Goal: Task Accomplishment & Management: Use online tool/utility

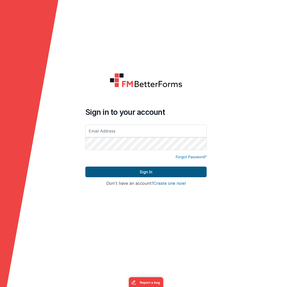
type input "[EMAIL_ADDRESS][DOMAIN_NAME]"
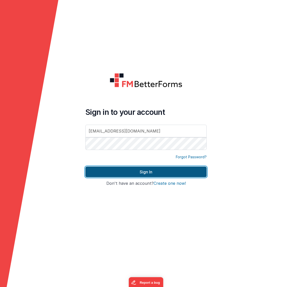
click at [128, 175] on button "Sign In" at bounding box center [145, 172] width 121 height 11
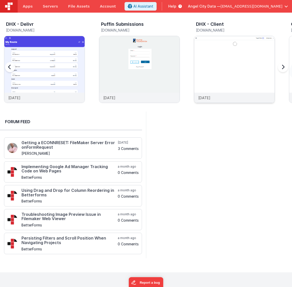
click at [196, 64] on img at bounding box center [234, 76] width 80 height 80
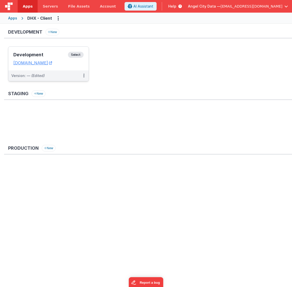
click at [47, 54] on h3 "Development" at bounding box center [40, 54] width 55 height 5
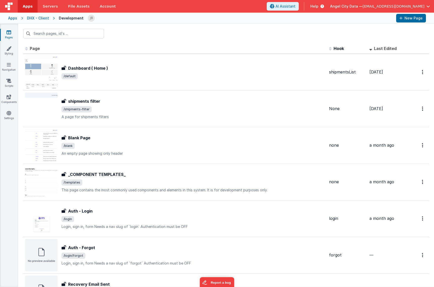
click at [292, 24] on div at bounding box center [226, 34] width 416 height 20
click at [292, 18] on button "New Page" at bounding box center [412, 18] width 30 height 9
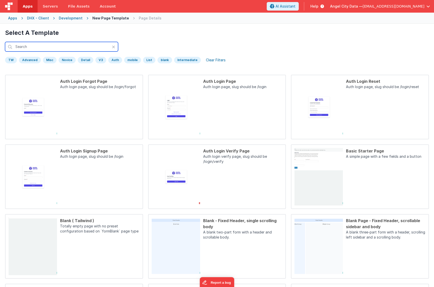
click at [57, 46] on input "text" at bounding box center [61, 47] width 113 height 10
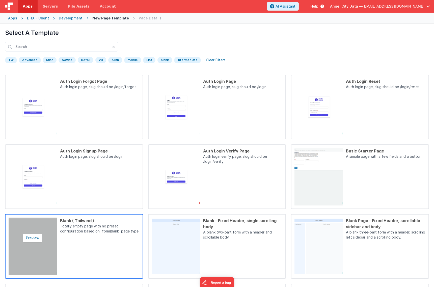
click at [29, 227] on img at bounding box center [33, 247] width 48 height 58
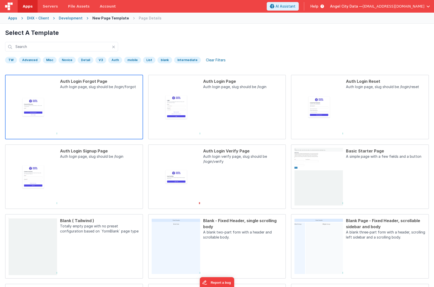
click at [114, 120] on div "Auth Login Forgot Page Auth login page, slug should be /login/forgot" at bounding box center [98, 107] width 83 height 58
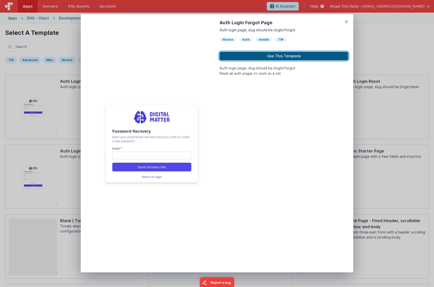
click at [268, 58] on button "Use This Template" at bounding box center [284, 56] width 129 height 9
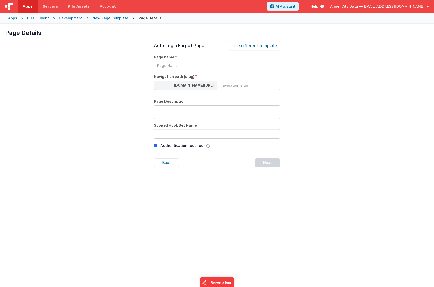
click at [183, 62] on input "text" at bounding box center [217, 65] width 126 height 9
type input "D"
type input "Shipment Detail"
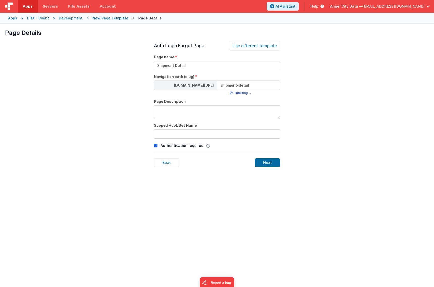
type input "shipment-detail"
click at [208, 137] on input "text" at bounding box center [217, 133] width 126 height 9
type input "shipmentDetail"
click at [270, 164] on div "Next" at bounding box center [267, 162] width 25 height 9
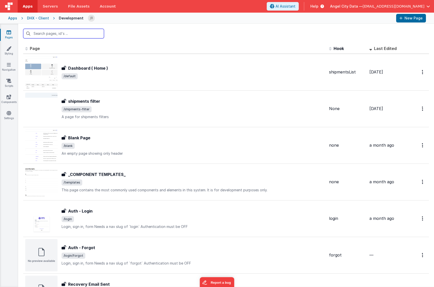
click at [71, 35] on input "text" at bounding box center [63, 34] width 81 height 10
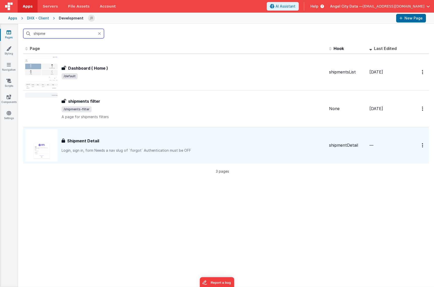
type input "shipme"
click at [90, 139] on h3 "Shipment Detail" at bounding box center [83, 141] width 32 height 6
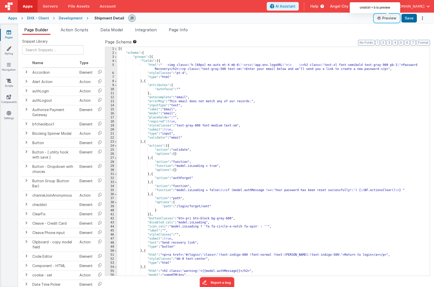
click at [292, 16] on button "Preview" at bounding box center [387, 18] width 25 height 8
click at [175, 30] on span "Page Info" at bounding box center [178, 29] width 19 height 5
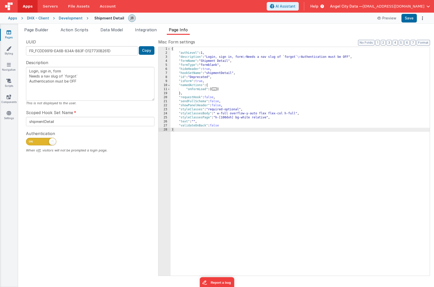
click at [42, 140] on span at bounding box center [41, 142] width 30 height 8
click at [30, 140] on input "checkbox" at bounding box center [28, 141] width 4 height 4
checkbox input "false"
type textarea "Login, sign in, form Needs a nav slug of `forgot` Authentication must be OFF"
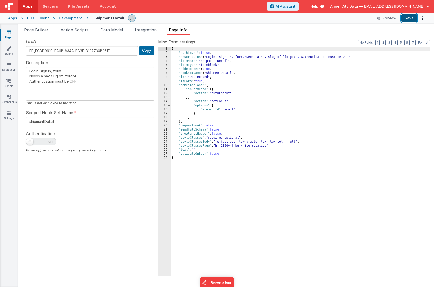
click at [292, 20] on button "Save" at bounding box center [409, 18] width 15 height 9
click at [292, 19] on button "Preview" at bounding box center [387, 18] width 25 height 8
drag, startPoint x: 100, startPoint y: 87, endPoint x: 23, endPoint y: 58, distance: 82.4
click at [23, 58] on div "UUID FR_FCDD9919-EA6B-834A-B83F-D127730B261D Copy Description Login, sign in, f…" at bounding box center [90, 157] width 136 height 237
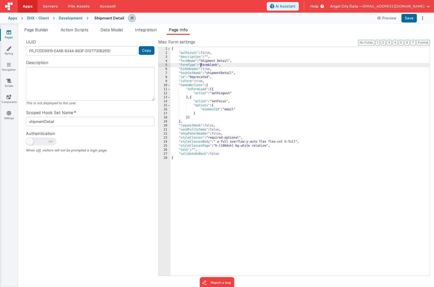
click at [200, 65] on div "{ "authLevel" : false , "description" : "" , "formName" : "Shipment Detail" , "…" at bounding box center [300, 165] width 259 height 237
click at [199, 79] on div "{ "authLevel" : false , "description" : "" , "formName" : "Shipment Detail" , "…" at bounding box center [300, 165] width 259 height 237
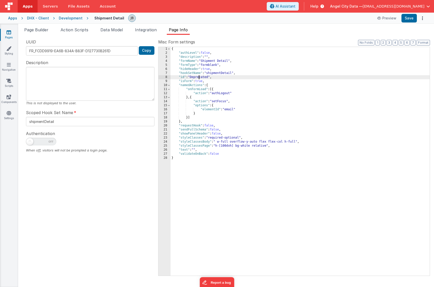
click at [199, 79] on div "{ "authLevel" : false , "description" : "" , "formName" : "Shipment Detail" , "…" at bounding box center [300, 165] width 259 height 237
click at [292, 18] on button "Save" at bounding box center [409, 18] width 15 height 9
click at [115, 31] on span "Data Model" at bounding box center [112, 29] width 22 height 5
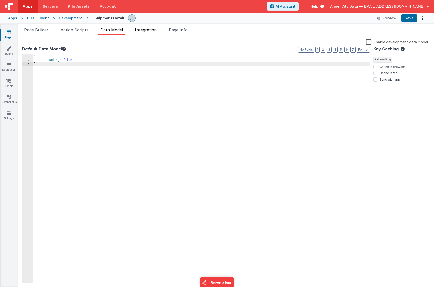
click at [146, 28] on span "Integration" at bounding box center [146, 29] width 22 height 5
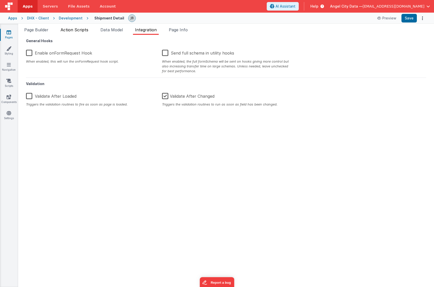
click at [75, 32] on span "Action Scripts" at bounding box center [75, 29] width 28 height 5
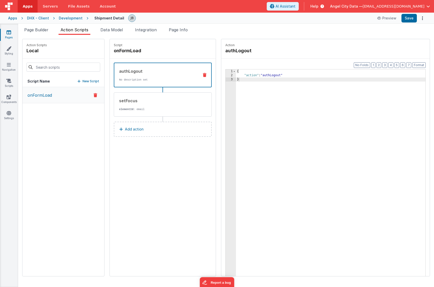
click at [198, 75] on button at bounding box center [204, 75] width 13 height 4
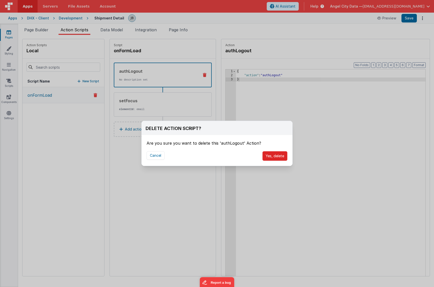
click at [272, 152] on button "Yes, delete" at bounding box center [275, 156] width 25 height 10
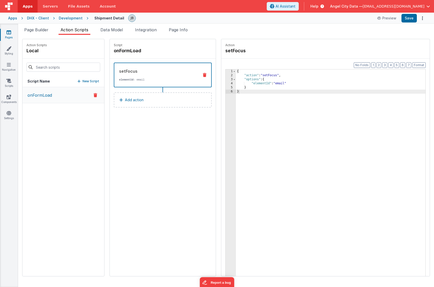
click at [192, 79] on div "setFocus elementId : email" at bounding box center [163, 75] width 98 height 25
click at [203, 75] on icon at bounding box center [205, 75] width 4 height 4
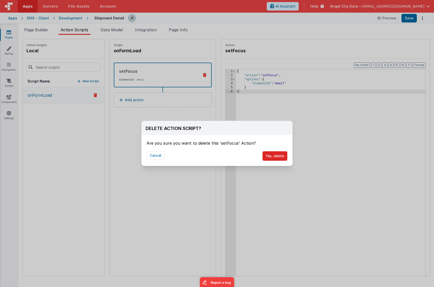
click at [275, 158] on button "Yes, delete" at bounding box center [275, 156] width 25 height 10
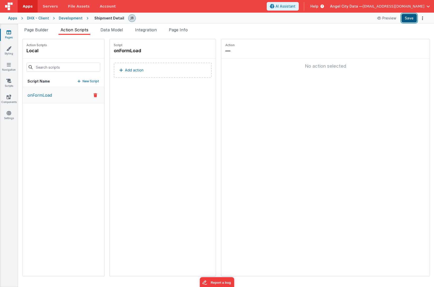
click at [292, 22] on button "Save" at bounding box center [409, 18] width 15 height 9
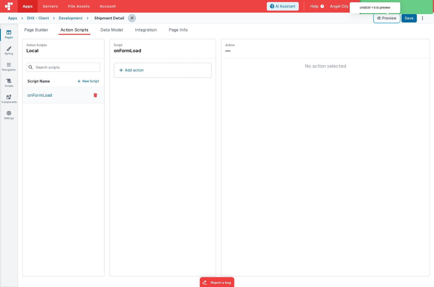
click at [292, 20] on button "Preview" at bounding box center [387, 18] width 25 height 8
click at [8, 32] on icon at bounding box center [9, 32] width 5 height 5
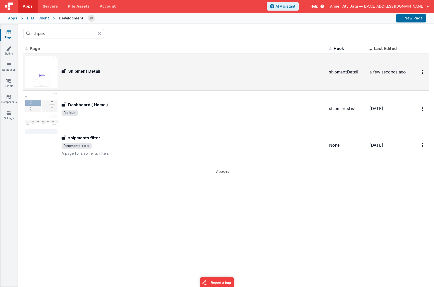
click at [84, 70] on h3 "Shipment Detail" at bounding box center [84, 71] width 32 height 6
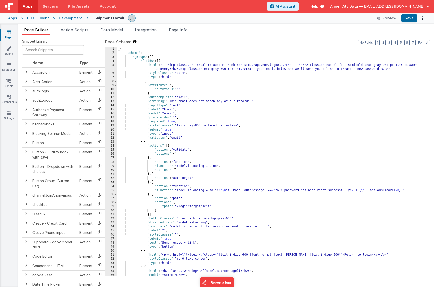
click at [112, 66] on div "5" at bounding box center [111, 67] width 12 height 8
click at [113, 65] on div "5" at bounding box center [111, 67] width 12 height 8
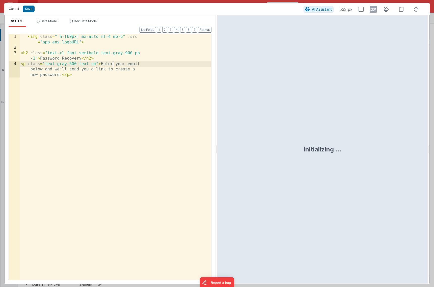
click at [113, 65] on div "< img class = " h-[60px] mx-auto mt-4 mb-6" :src = "app.env.logoURL" > < h2 cla…" at bounding box center [116, 173] width 192 height 279
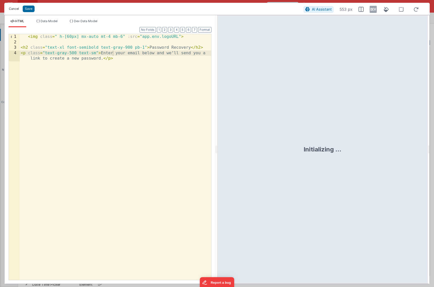
click at [15, 10] on button "Cancel" at bounding box center [13, 8] width 15 height 7
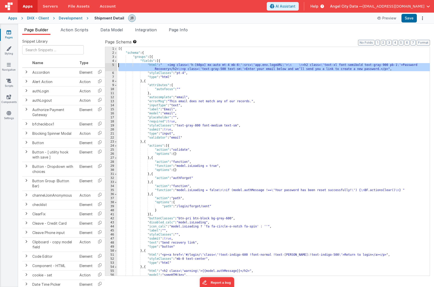
click at [114, 65] on div "5" at bounding box center [111, 67] width 12 height 8
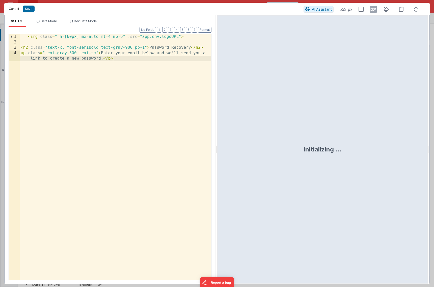
click at [10, 9] on button "Cancel" at bounding box center [13, 8] width 15 height 7
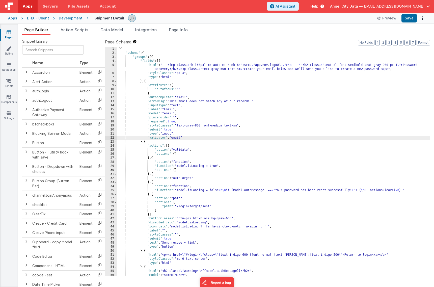
click at [200, 139] on div "[{ "schema" : { "groups" : [{ "fields" : [{ "html" : " <img class= \" h-[60px] …" at bounding box center [273, 165] width 313 height 237
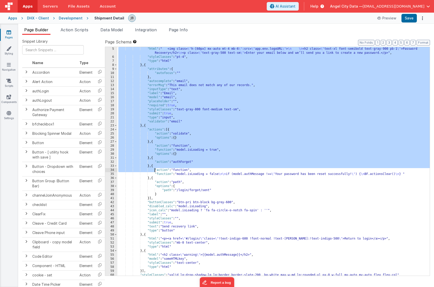
scroll to position [30, 0]
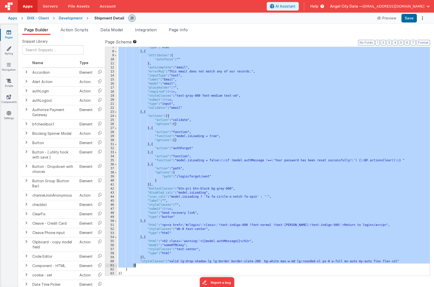
drag, startPoint x: 160, startPoint y: 62, endPoint x: 135, endPoint y: 265, distance: 204.1
click at [135, 265] on div ""type" : "html" } , { "attributes" : { "autofocus" : "" } , "autocomplete" : "e…" at bounding box center [273, 163] width 313 height 237
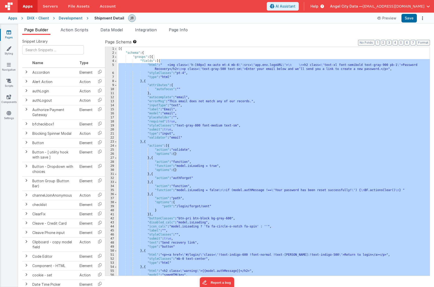
scroll to position [0, 0]
click at [171, 80] on div "[{ "schema" : { "groups" : [{ "fields" : [{ "html" : " <img class= \" h-[60px] …" at bounding box center [273, 165] width 313 height 237
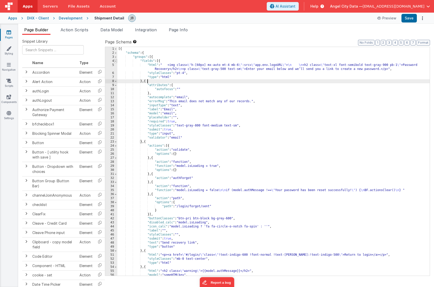
click at [115, 61] on span at bounding box center [115, 61] width 3 height 4
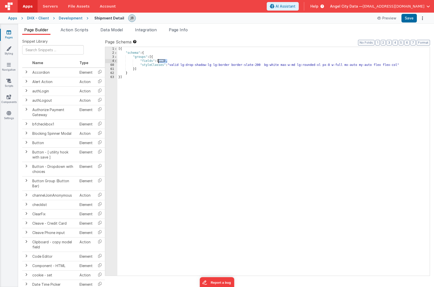
drag, startPoint x: 167, startPoint y: 61, endPoint x: 158, endPoint y: 60, distance: 8.8
click at [158, 60] on div "[{ "schema" : { "groups" : [{ "fields" : [ ... ] , "styleClasses" : "valid lg:d…" at bounding box center [273, 165] width 313 height 237
click at [159, 61] on div "[{ "schema" : { "groups" : [{ "fields" : [ ] , "styleClasses" : "valid lg:drop-…" at bounding box center [273, 165] width 314 height 237
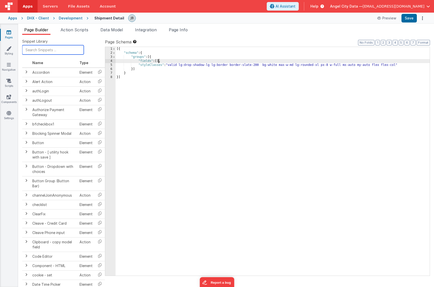
click at [43, 52] on input "text" at bounding box center [53, 49] width 62 height 9
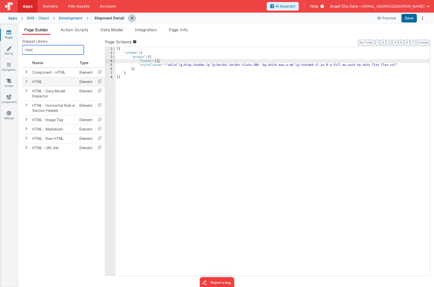
type input "html"
click at [38, 82] on td "HTML" at bounding box center [53, 81] width 47 height 9
click at [101, 81] on icon at bounding box center [100, 81] width 10 height 8
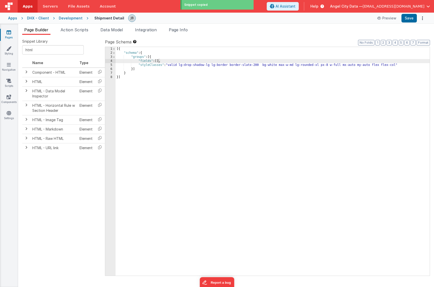
click at [158, 62] on div "[{ "schema" : { "groups" : [{ "fields" : [ ] , "styleClasses" : "valid lg:drop-…" at bounding box center [273, 165] width 314 height 237
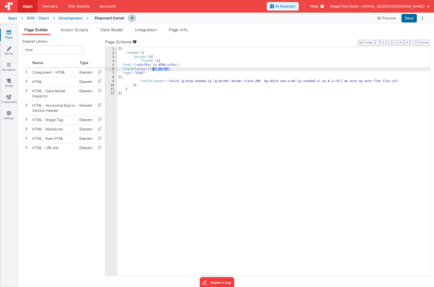
drag, startPoint x: 169, startPoint y: 68, endPoint x: 153, endPoint y: 68, distance: 15.9
click at [153, 68] on div "[{ "schema" : { "groups" : [{ "fields" : [{ "html" : "<h2>This is HTML!</h2>" ,…" at bounding box center [273, 165] width 313 height 237
click at [292, 19] on button "Save" at bounding box center [409, 18] width 15 height 9
click at [114, 66] on div "5" at bounding box center [111, 65] width 12 height 4
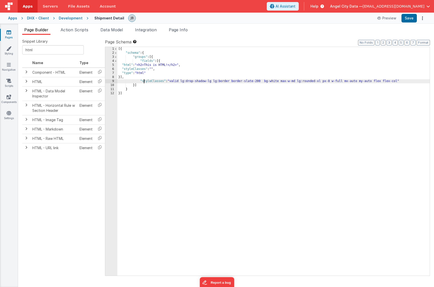
click at [144, 80] on div "[{ "schema" : { "groups" : [{ "fields" : [{ "html" : "<h2>This is HTML!</h2>" ,…" at bounding box center [273, 165] width 313 height 237
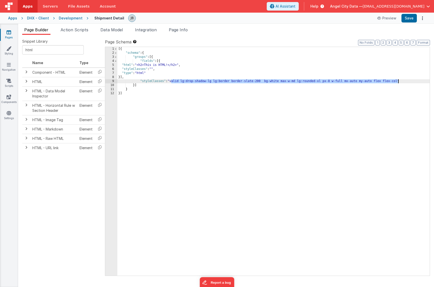
drag, startPoint x: 171, startPoint y: 81, endPoint x: 398, endPoint y: 81, distance: 226.8
click at [292, 81] on div "[{ "schema" : { "groups" : [{ "fields" : [{ "html" : "<h2>This is HTML!</h2>" ,…" at bounding box center [273, 165] width 313 height 237
click at [268, 87] on div "[{ "schema" : { "groups" : [{ "fields" : [{ "html" : "<h2>This is HTML!</h2>" ,…" at bounding box center [273, 165] width 313 height 237
drag, startPoint x: 262, startPoint y: 81, endPoint x: 170, endPoint y: 81, distance: 91.9
click at [170, 81] on div "[{ "schema" : { "groups" : [{ "fields" : [{ "html" : "<h2>This is HTML!</h2>" ,…" at bounding box center [273, 165] width 313 height 237
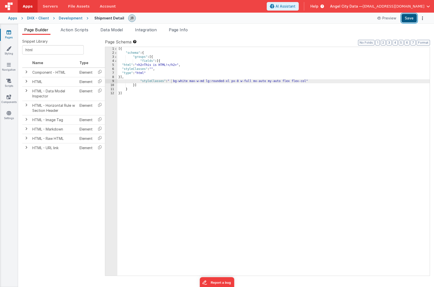
click at [292, 17] on button "Save" at bounding box center [409, 18] width 15 height 9
click at [175, 81] on div "[{ "schema" : { "groups" : [{ "fields" : [{ "html" : "<h2>This is HTML!</h2>" ,…" at bounding box center [273, 165] width 313 height 237
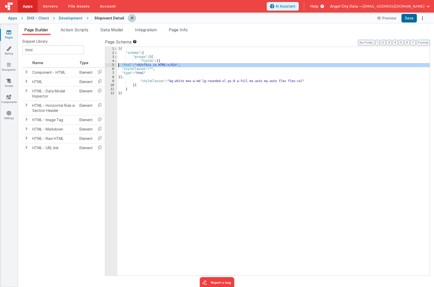
click at [113, 65] on div "5" at bounding box center [111, 65] width 12 height 4
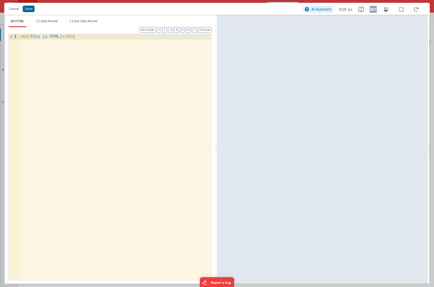
click at [99, 83] on div "< h2 > This is HTML! </ h2 >" at bounding box center [116, 162] width 192 height 257
click at [52, 22] on span "Data Model" at bounding box center [49, 21] width 17 height 4
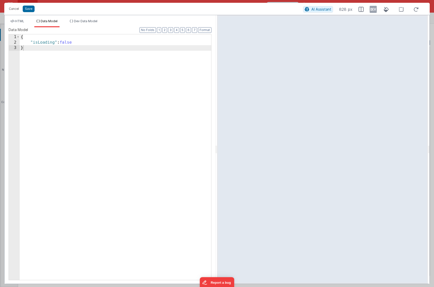
click at [53, 69] on div "{ "isLoading" : false }" at bounding box center [116, 162] width 192 height 257
click at [81, 44] on div "{ "isLoading" : false }" at bounding box center [116, 162] width 192 height 257
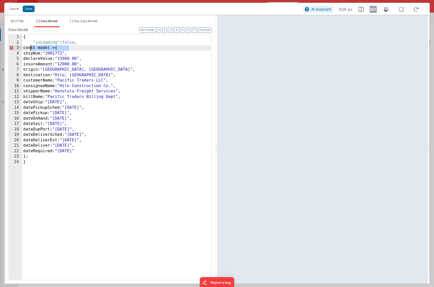
drag, startPoint x: 75, startPoint y: 46, endPoint x: 30, endPoint y: 47, distance: 45.2
click at [30, 47] on div "{ "isLoading" : false , const model = { shipNum: "2001772" , declareValue: "150…" at bounding box center [116, 162] width 189 height 257
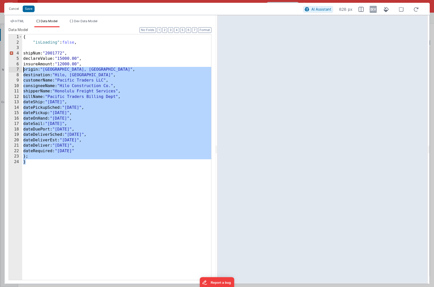
drag, startPoint x: 35, startPoint y: 167, endPoint x: 23, endPoint y: 66, distance: 102.0
click at [23, 66] on div "{ "isLoading" : false , shipNum: "2001772" , declareValue: "15000.00" , insureA…" at bounding box center [116, 162] width 189 height 257
click at [38, 101] on div "{ "isLoading" : false , shipNum: "2001772" , declareValue: "15000.00" , insureA…" at bounding box center [116, 162] width 189 height 257
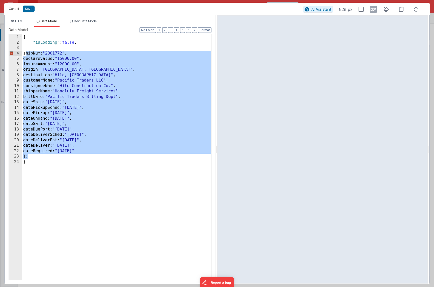
drag, startPoint x: 30, startPoint y: 155, endPoint x: 27, endPoint y: 52, distance: 103.6
click at [27, 52] on div "{ "isLoading" : false , shipNum: "2001772" , declareValue: "15000.00" , insureA…" at bounding box center [116, 162] width 189 height 257
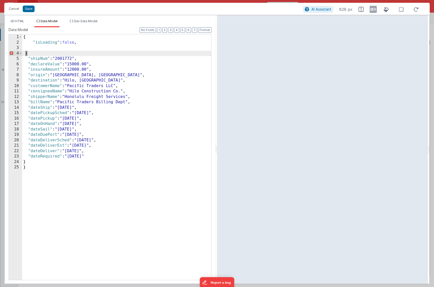
click at [25, 54] on div "{ "isLoading" : false , { "shipNum" : "2001772" , "declareValue" : "15000.00" ,…" at bounding box center [116, 162] width 189 height 257
click at [36, 55] on div "{ "isLoading" : false , { "shipNum" : "2001772" , "declareValue" : "15000.00" ,…" at bounding box center [116, 162] width 189 height 257
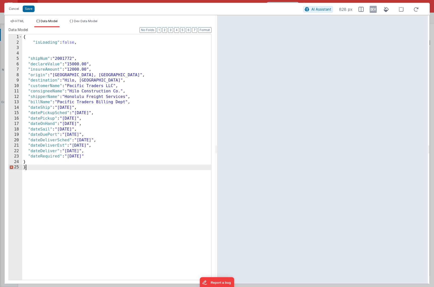
click at [32, 165] on div "{ "isLoading" : false , "shipNum" : "2001772" , "declareValue" : "15000.00" , "…" at bounding box center [116, 162] width 189 height 257
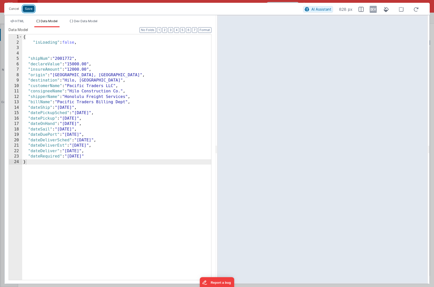
click at [30, 10] on button "Save" at bounding box center [29, 9] width 12 height 7
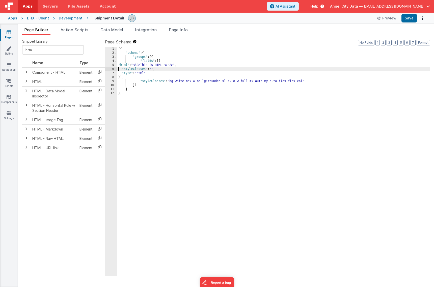
click at [114, 64] on div "5" at bounding box center [111, 65] width 12 height 4
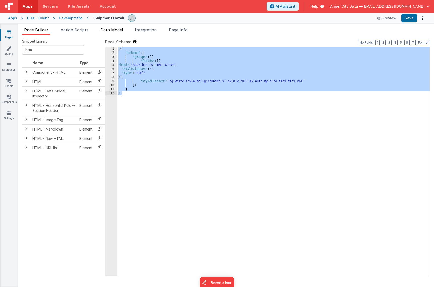
click at [119, 30] on span "Data Model" at bounding box center [112, 29] width 22 height 5
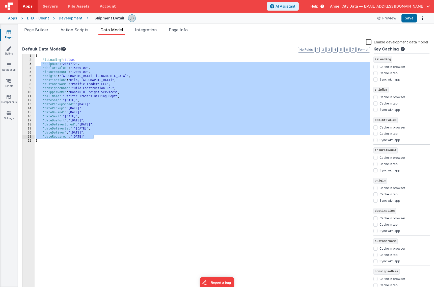
drag, startPoint x: 40, startPoint y: 64, endPoint x: 130, endPoint y: 135, distance: 113.8
click at [130, 135] on div "{ "isLoading" : false , "shipNum" : "2001772" , "declareValue" : "15000.00" , "…" at bounding box center [202, 176] width 335 height 245
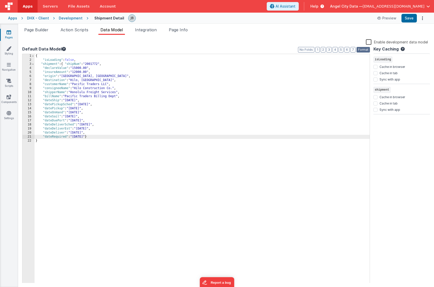
click at [292, 51] on button "Format" at bounding box center [363, 50] width 13 height 6
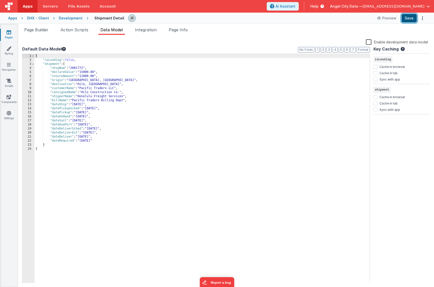
click at [292, 20] on button "Save" at bounding box center [409, 18] width 15 height 9
click at [33, 30] on span "Page Builder" at bounding box center [36, 29] width 24 height 5
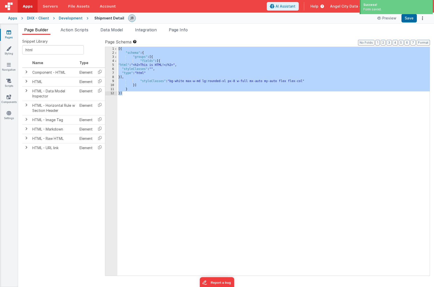
click at [115, 70] on div "6" at bounding box center [111, 69] width 12 height 4
click at [115, 61] on span at bounding box center [115, 61] width 3 height 4
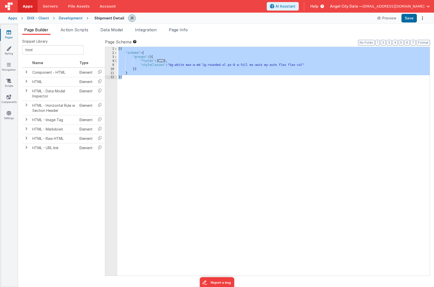
click at [114, 60] on span at bounding box center [115, 61] width 3 height 4
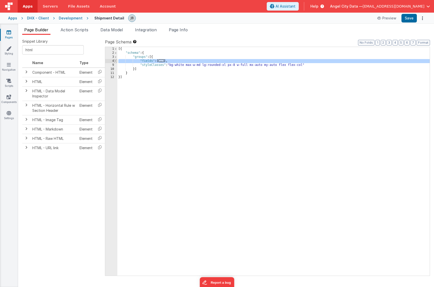
click at [115, 60] on span at bounding box center [115, 61] width 3 height 4
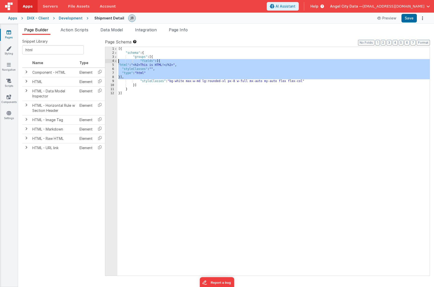
click at [121, 65] on div "[{ "schema" : { "groups" : [{ "fields" : [{ "html" : "<h2>This is HTML!</h2>" ,…" at bounding box center [273, 165] width 313 height 237
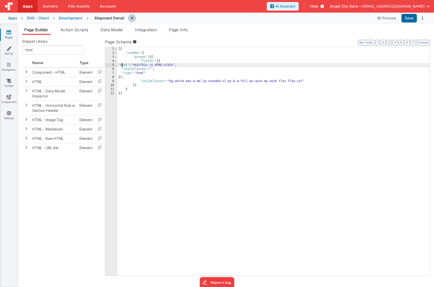
click at [112, 65] on div "5" at bounding box center [111, 65] width 12 height 4
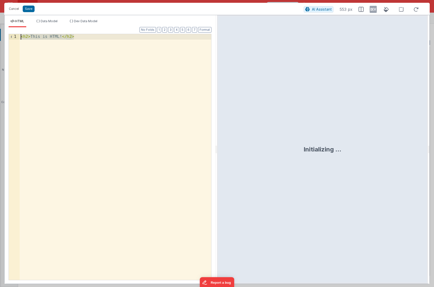
drag, startPoint x: 113, startPoint y: 78, endPoint x: -15, endPoint y: -15, distance: 158.3
click at [0, 0] on html "Cancel Save AI Assistant 553 px HTML Data Model Dev Data Model Format 7 6 5 4 3…" at bounding box center [217, 143] width 434 height 287
click at [292, 10] on span "AI Assistant" at bounding box center [322, 9] width 20 height 4
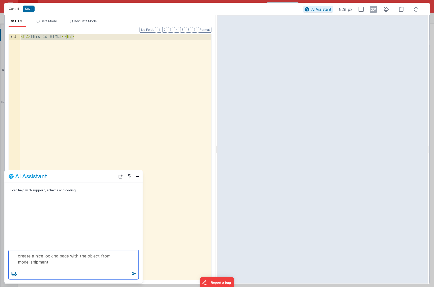
paste textarea ""shipNum": "2001772", "declareValue": "15000.00", "insureAmount": "12000.00", "…"
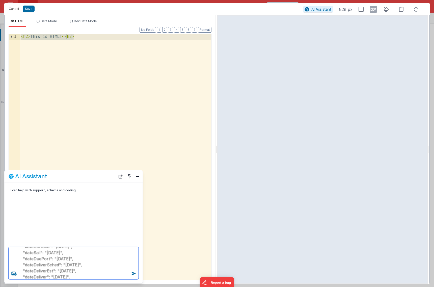
type textarea "create a nice looking page with the object from model.shipment { "shipNum": "20…"
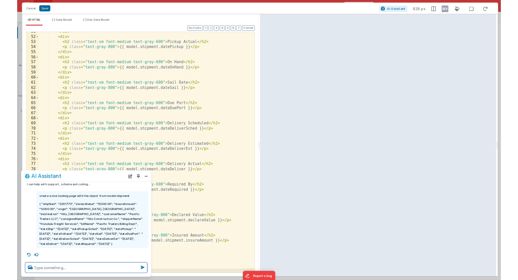
scroll to position [280, 0]
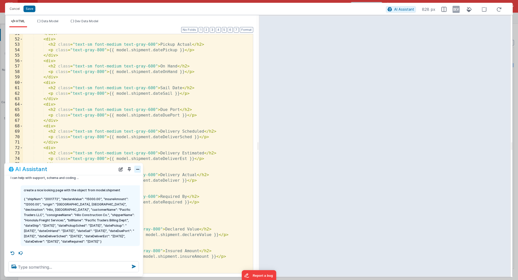
click at [140, 168] on button "Close" at bounding box center [137, 168] width 7 height 7
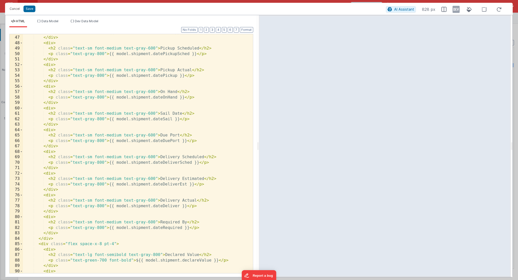
scroll to position [254, 0]
click at [158, 174] on div "< p class = "text-gray-800" > {{ model.shipment.dateShip }} </ p > </ div > < d…" at bounding box center [138, 155] width 230 height 250
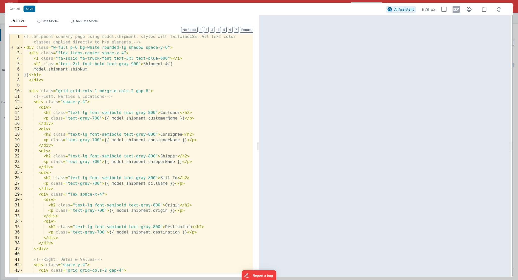
scroll to position [0, 0]
click at [40, 67] on div "<!-- Shipment summary page using model.shipment, styled with TailwindCSS. All t…" at bounding box center [138, 161] width 230 height 255
click at [56, 82] on div "<!-- Shipment summary page using model.shipment, styled with TailwindCSS. All t…" at bounding box center [138, 161] width 230 height 255
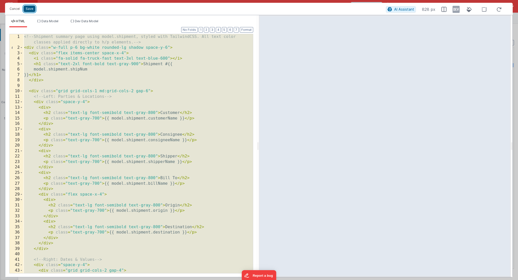
click at [30, 7] on button "Save" at bounding box center [29, 9] width 12 height 7
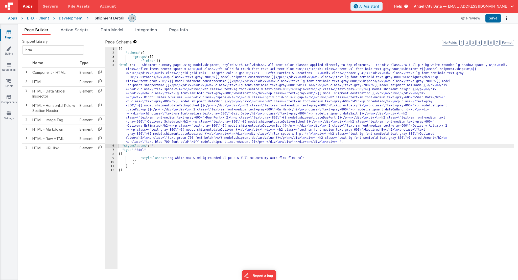
click at [160, 62] on div "[{ "schema" : { "groups" : [{ "fields" : [{ "html" : "<!-- Shipment summary pag…" at bounding box center [315, 162] width 396 height 230
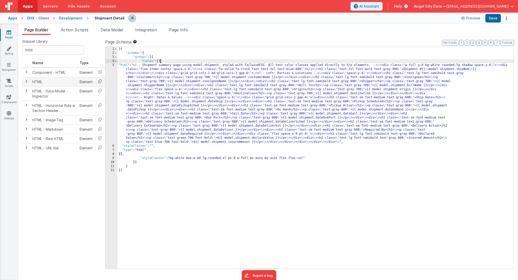
click at [99, 82] on icon at bounding box center [100, 81] width 10 height 8
click at [120, 154] on div "[{ "schema" : { "groups" : [{ "fields" : [{ "html" : "<!-- Shipment summary pag…" at bounding box center [315, 162] width 396 height 230
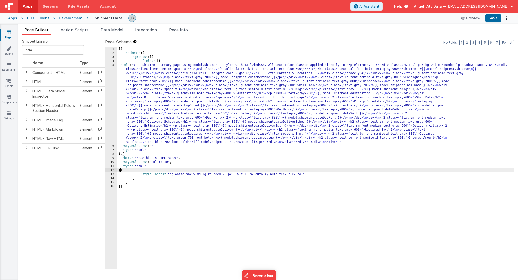
click at [114, 158] on div "9" at bounding box center [111, 158] width 12 height 4
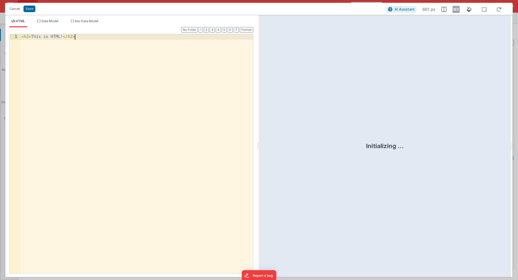
click at [114, 158] on div "< h2 > This is HTML! </ h2 >" at bounding box center [136, 159] width 232 height 250
drag, startPoint x: 166, startPoint y: 133, endPoint x: -33, endPoint y: -69, distance: 282.9
click at [0, 0] on html "Cancel Save AI Assistant 677 px HTML Data Model Dev Data Model Format 7 6 5 4 3…" at bounding box center [259, 140] width 518 height 280
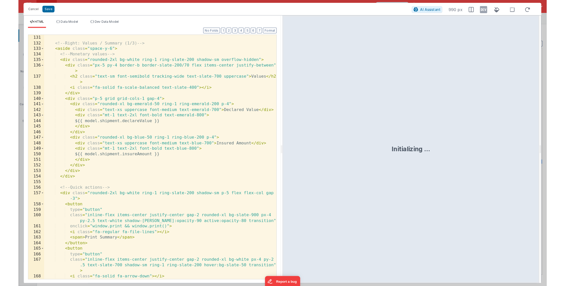
scroll to position [760, 0]
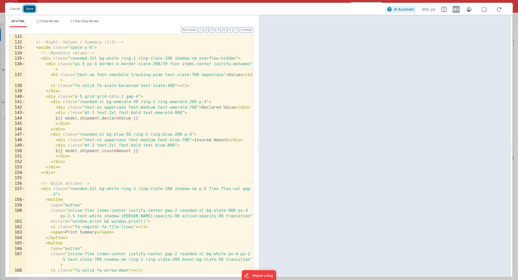
click at [33, 9] on button "Save" at bounding box center [29, 9] width 12 height 7
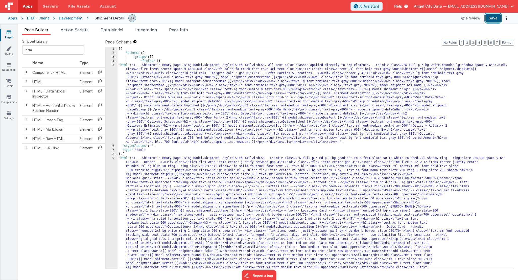
click at [292, 18] on button "Save" at bounding box center [492, 18] width 15 height 9
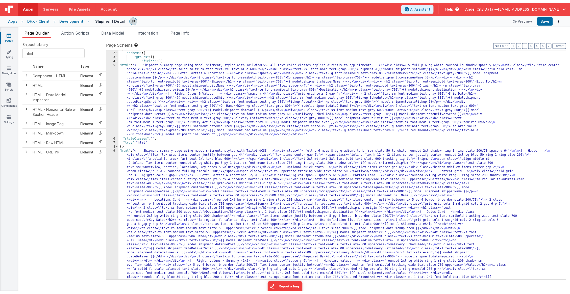
scroll to position [52, 0]
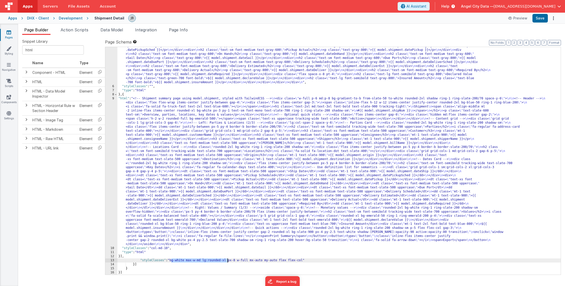
drag, startPoint x: 171, startPoint y: 260, endPoint x: 228, endPoint y: 261, distance: 57.3
click at [228, 261] on div ""html" : "<!-- Shipment summary page using model.shipment, styled with Tailwind…" at bounding box center [339, 164] width 444 height 304
click at [220, 261] on div ""html" : "<!-- Shipment summary page using model.shipment, styled with Tailwind…" at bounding box center [339, 164] width 444 height 304
drag, startPoint x: 188, startPoint y: 261, endPoint x: 203, endPoint y: 261, distance: 15.4
click at [203, 261] on div ""html" : "<!-- Shipment summary page using model.shipment, styled with Tailwind…" at bounding box center [339, 164] width 444 height 304
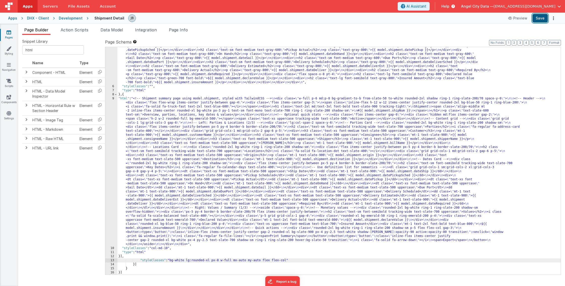
click at [292, 19] on button "Save" at bounding box center [540, 18] width 15 height 9
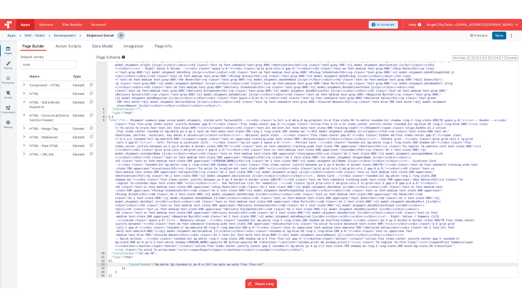
scroll to position [39, 0]
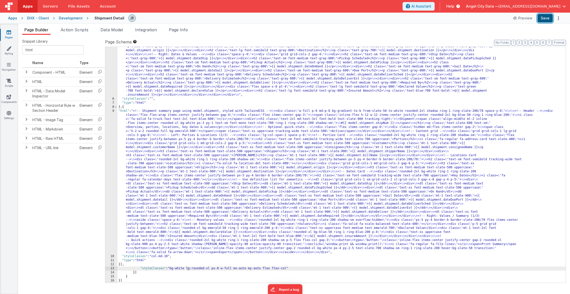
click at [292, 21] on button "Save" at bounding box center [544, 18] width 15 height 9
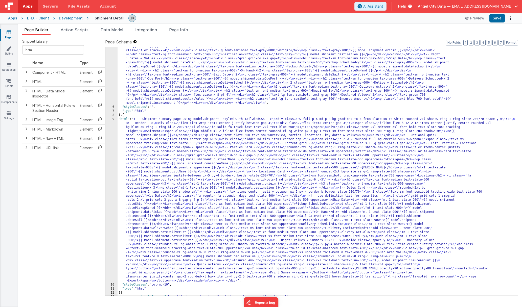
click at [112, 124] on div "9" at bounding box center [111, 200] width 12 height 166
click at [114, 119] on div "9" at bounding box center [111, 200] width 12 height 166
click at [115, 116] on span at bounding box center [115, 115] width 3 height 4
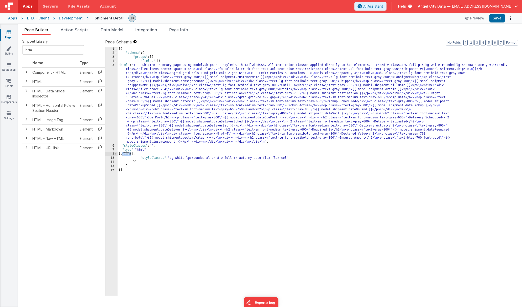
drag, startPoint x: 121, startPoint y: 154, endPoint x: 130, endPoint y: 154, distance: 8.8
click at [130, 154] on div "[{ "schema" : { "groups" : [{ "fields" : [{ "html" : "<!-- Shipment summary pag…" at bounding box center [317, 175] width 400 height 257
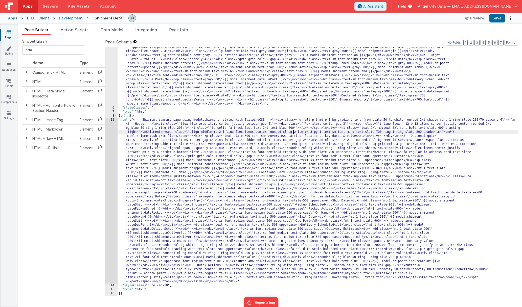
click at [292, 134] on div ""html" : "<!-- Shipment summary page using model.shipment, styled with Tailwind…" at bounding box center [317, 192] width 400 height 334
click at [109, 147] on div "13" at bounding box center [111, 201] width 12 height 166
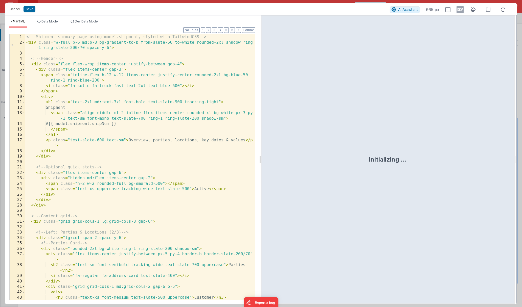
scroll to position [0, 0]
click at [72, 95] on div "<!-- Shipment summary page using model.shipment, styled with TailwindCSS --> < …" at bounding box center [140, 172] width 230 height 277
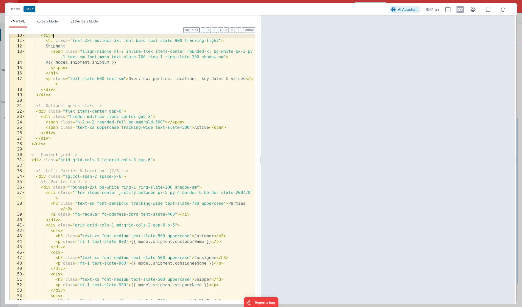
scroll to position [61, 0]
click at [23, 189] on span at bounding box center [23, 188] width 3 height 6
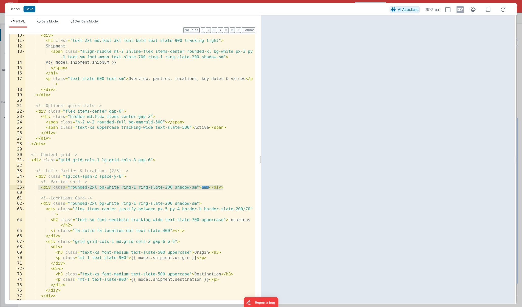
drag, startPoint x: 38, startPoint y: 188, endPoint x: 226, endPoint y: 188, distance: 187.7
click at [226, 188] on div "< div > < h1 class = "text-2xl md:text-3xl font-bold text-slate-900 tracking-ti…" at bounding box center [140, 171] width 230 height 277
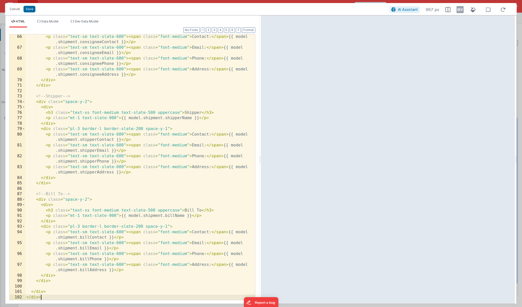
scroll to position [397, 0]
click at [77, 129] on div "< p class = "text-sm text-slate-600" > < span class = "font-medium" > Contact: …" at bounding box center [140, 175] width 230 height 282
click at [61, 134] on div "< p class = "text-sm text-slate-600" > < span class = "font-medium" > Contact: …" at bounding box center [140, 175] width 230 height 282
click at [50, 130] on div "< p class = "text-sm text-slate-600" > < span class = "font-medium" > Contact: …" at bounding box center [140, 175] width 230 height 282
